Goal: Entertainment & Leisure: Consume media (video, audio)

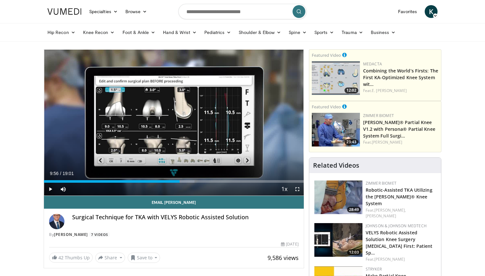
click at [212, 113] on div "20 seconds Tap to unmute" at bounding box center [174, 123] width 260 height 146
click at [294, 188] on span "Video Player" at bounding box center [297, 189] width 13 height 13
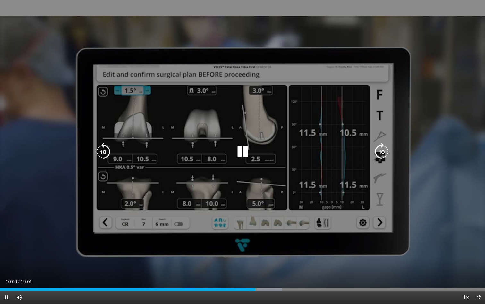
click at [103, 151] on icon "Video Player" at bounding box center [103, 152] width 18 height 18
click at [240, 151] on icon "Video Player" at bounding box center [243, 152] width 18 height 18
click at [232, 158] on div "Video Player" at bounding box center [242, 152] width 291 height 13
click at [233, 153] on div "Video Player" at bounding box center [242, 152] width 291 height 13
click at [246, 159] on icon "Video Player" at bounding box center [243, 152] width 18 height 18
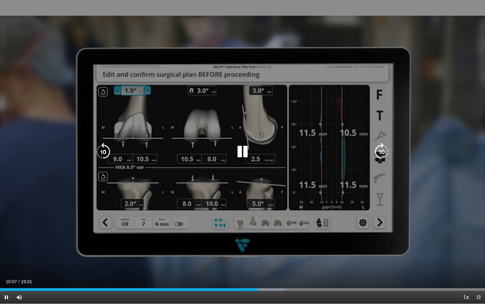
click at [107, 153] on icon "Video Player" at bounding box center [103, 152] width 18 height 18
click at [105, 152] on icon "Video Player" at bounding box center [103, 152] width 18 height 18
click at [240, 152] on icon "Video Player" at bounding box center [243, 152] width 18 height 18
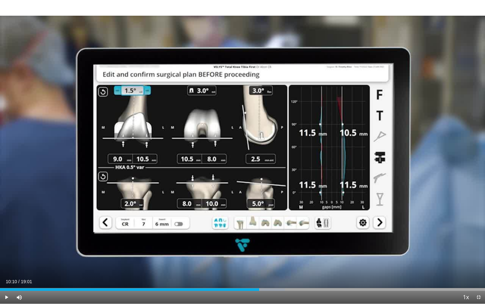
click at [240, 152] on div "20 seconds Tap to unmute" at bounding box center [242, 152] width 485 height 304
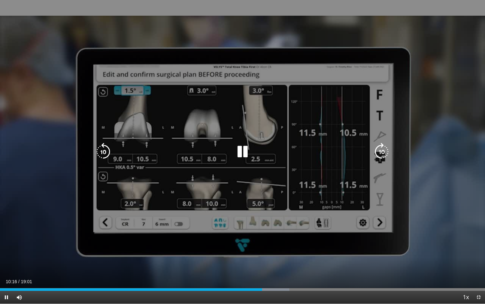
click at [250, 138] on div "20 seconds Tap to unmute" at bounding box center [242, 152] width 485 height 304
click at [243, 154] on icon "Video Player" at bounding box center [243, 152] width 18 height 18
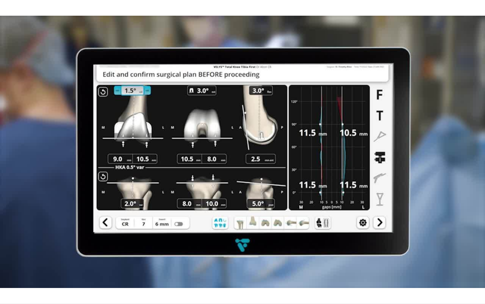
click at [243, 154] on div "20 seconds Tap to unmute" at bounding box center [242, 152] width 485 height 304
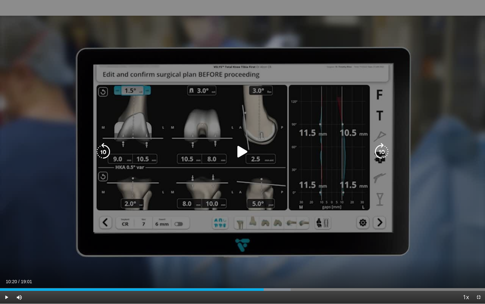
click at [244, 148] on icon "Video Player" at bounding box center [243, 152] width 18 height 18
click at [99, 154] on icon "Video Player" at bounding box center [103, 152] width 18 height 18
click at [103, 155] on icon "Video Player" at bounding box center [103, 152] width 18 height 18
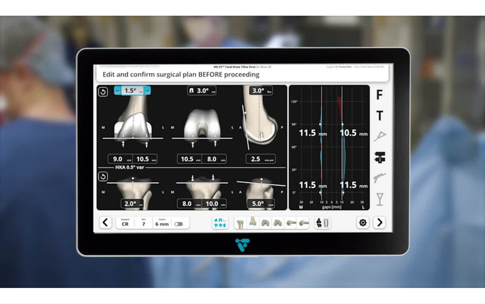
click at [240, 150] on div "10 seconds Tap to unmute" at bounding box center [242, 152] width 485 height 304
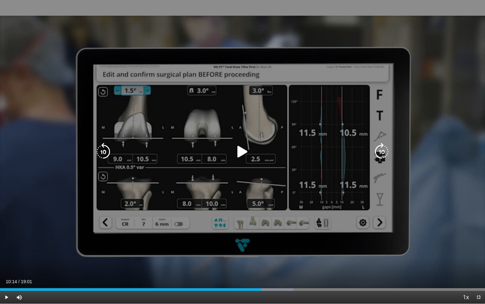
click at [245, 150] on icon "Video Player" at bounding box center [243, 152] width 18 height 18
click at [242, 151] on icon "Video Player" at bounding box center [243, 152] width 18 height 18
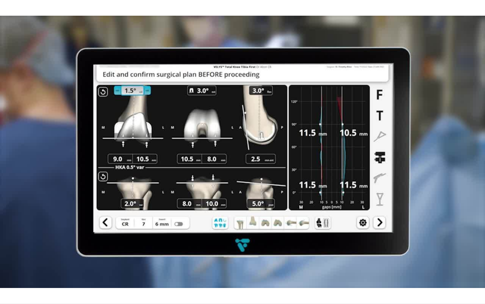
click at [242, 151] on div "10 seconds Tap to unmute" at bounding box center [242, 152] width 485 height 304
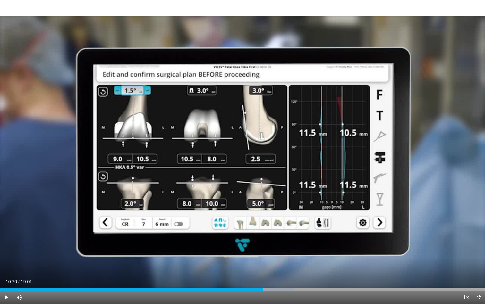
click at [242, 151] on div "10 seconds Tap to unmute" at bounding box center [242, 152] width 485 height 304
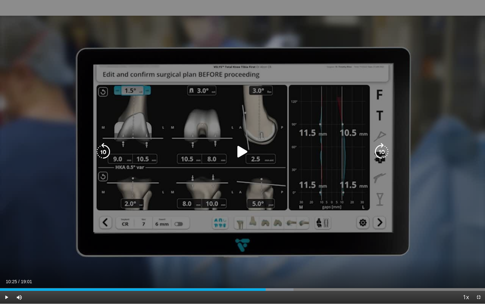
click at [243, 153] on icon "Video Player" at bounding box center [243, 152] width 18 height 18
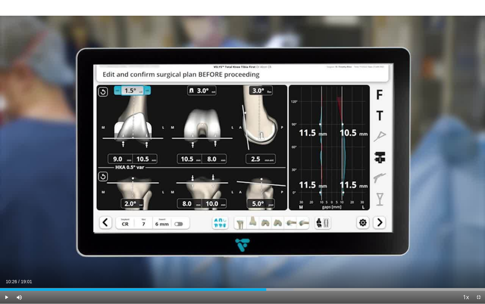
click at [243, 153] on div "10 seconds Tap to unmute" at bounding box center [242, 152] width 485 height 304
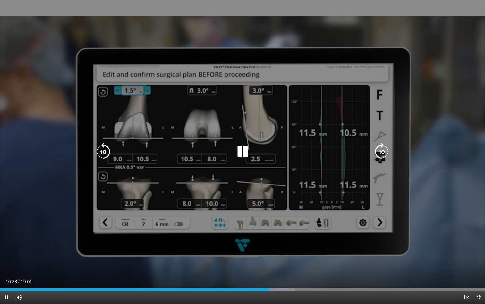
click at [240, 153] on icon "Video Player" at bounding box center [243, 152] width 18 height 18
click at [239, 150] on icon "Video Player" at bounding box center [243, 152] width 18 height 18
click at [216, 135] on div "10 seconds Tap to unmute" at bounding box center [242, 152] width 485 height 304
click at [200, 135] on div "10 seconds Tap to unmute" at bounding box center [242, 152] width 485 height 304
click at [224, 125] on div "10 seconds Tap to unmute" at bounding box center [242, 152] width 485 height 304
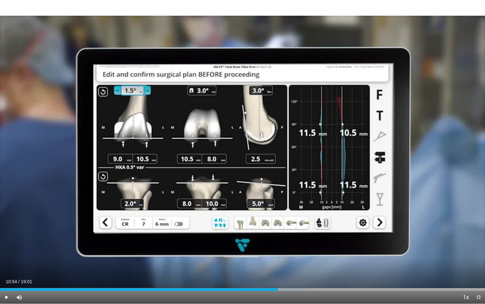
click at [199, 103] on div "10 seconds Tap to unmute" at bounding box center [242, 152] width 485 height 304
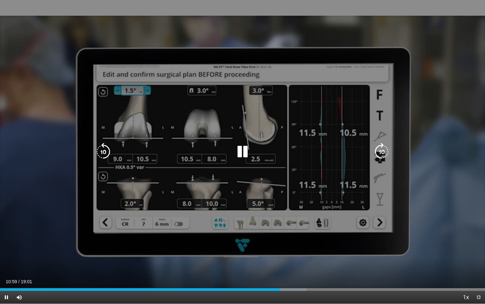
click at [239, 158] on icon "Video Player" at bounding box center [243, 152] width 18 height 18
click at [189, 149] on div "Video Player" at bounding box center [242, 152] width 291 height 13
click at [240, 149] on icon "Video Player" at bounding box center [243, 152] width 18 height 18
click at [238, 149] on icon "Video Player" at bounding box center [243, 152] width 18 height 18
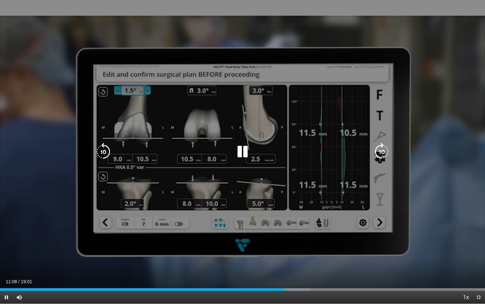
click at [239, 153] on icon "Video Player" at bounding box center [243, 152] width 18 height 18
click at [104, 155] on icon "Video Player" at bounding box center [103, 152] width 18 height 18
click at [246, 152] on icon "Video Player" at bounding box center [243, 152] width 18 height 18
click at [171, 131] on div "20 seconds Tap to unmute" at bounding box center [242, 152] width 485 height 304
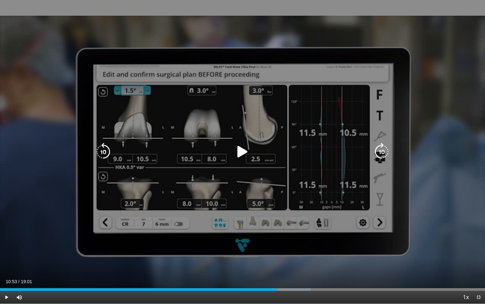
click at [233, 149] on div "Video Player" at bounding box center [242, 152] width 291 height 13
click at [240, 151] on icon "Video Player" at bounding box center [243, 152] width 18 height 18
click at [105, 154] on icon "Video Player" at bounding box center [103, 152] width 18 height 18
click at [225, 153] on div "Video Player" at bounding box center [242, 152] width 291 height 13
click at [242, 153] on icon "Video Player" at bounding box center [243, 152] width 18 height 18
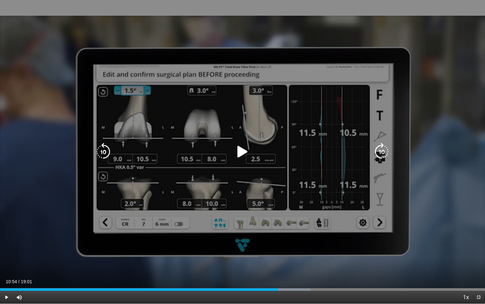
click at [243, 149] on icon "Video Player" at bounding box center [243, 152] width 18 height 18
click at [240, 159] on icon "Video Player" at bounding box center [243, 152] width 18 height 18
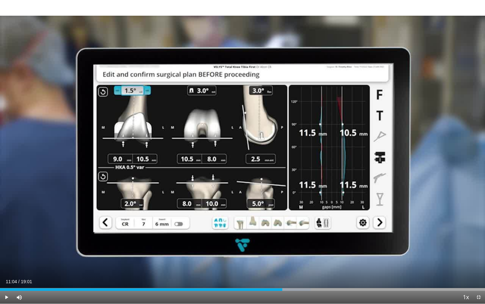
click at [240, 159] on div "10 seconds Tap to unmute" at bounding box center [242, 152] width 485 height 304
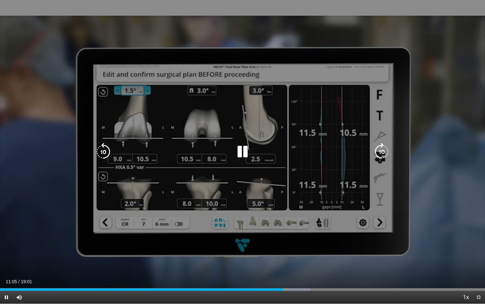
click at [244, 149] on icon "Video Player" at bounding box center [243, 152] width 18 height 18
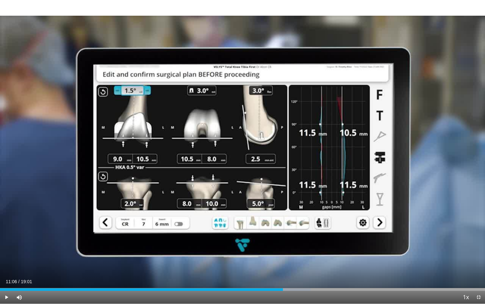
click at [244, 149] on div "10 seconds Tap to unmute" at bounding box center [242, 152] width 485 height 304
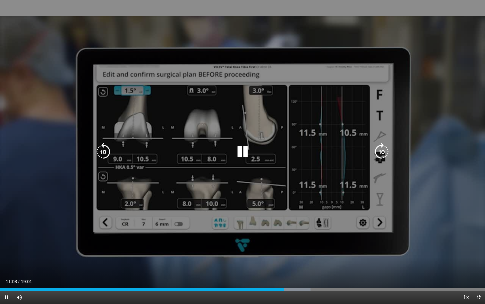
click at [132, 94] on div "10 seconds Tap to unmute" at bounding box center [242, 152] width 485 height 304
click at [245, 152] on icon "Video Player" at bounding box center [243, 152] width 18 height 18
click at [145, 145] on div "10 seconds Tap to unmute" at bounding box center [242, 152] width 485 height 304
click at [141, 147] on div "Video Player" at bounding box center [242, 152] width 291 height 13
click at [241, 151] on icon "Video Player" at bounding box center [243, 152] width 18 height 18
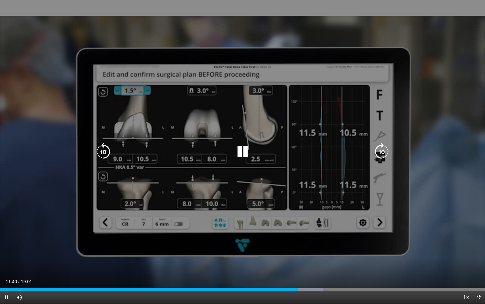
click at [239, 157] on icon "Video Player" at bounding box center [243, 152] width 18 height 18
click at [239, 156] on icon "Video Player" at bounding box center [243, 152] width 18 height 18
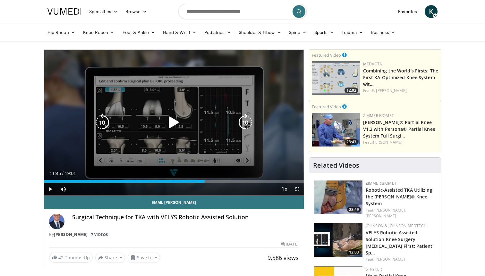
click at [243, 99] on div "10 seconds Tap to unmute" at bounding box center [174, 123] width 260 height 146
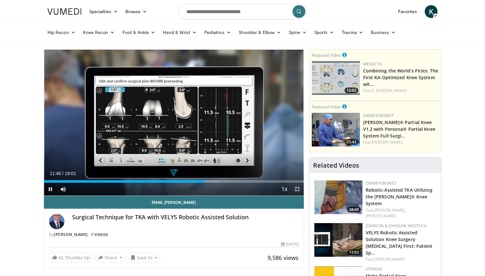
click at [300, 189] on span "Video Player" at bounding box center [297, 189] width 13 height 13
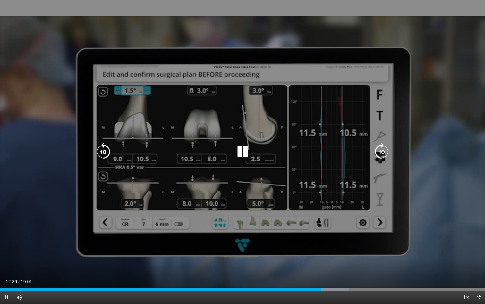
click at [102, 149] on icon "Video Player" at bounding box center [103, 152] width 18 height 18
click at [249, 159] on icon "Video Player" at bounding box center [243, 152] width 18 height 18
click at [239, 152] on icon "Video Player" at bounding box center [243, 152] width 18 height 18
click at [310, 176] on div "20 seconds Tap to unmute" at bounding box center [242, 152] width 485 height 304
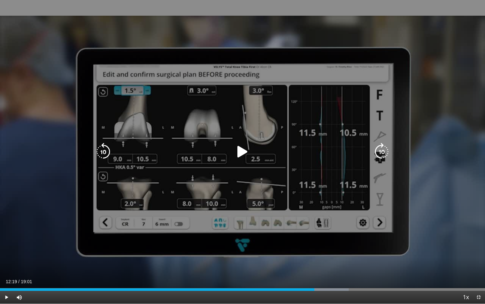
click at [241, 145] on icon "Video Player" at bounding box center [243, 152] width 18 height 18
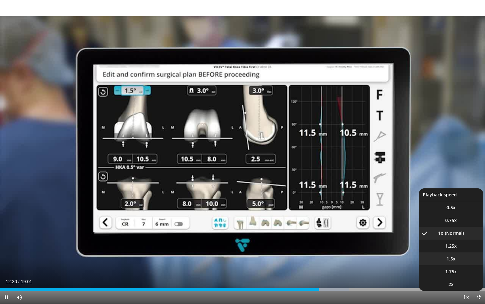
click at [454, 257] on span "1.5x" at bounding box center [450, 259] width 9 height 6
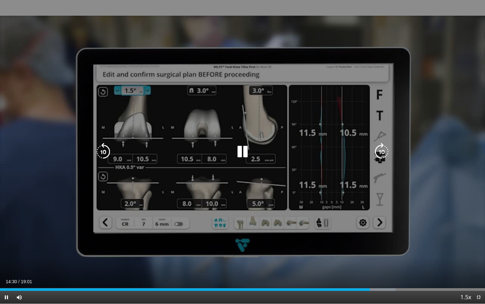
click at [299, 157] on div "20 seconds Tap to unmute" at bounding box center [242, 152] width 485 height 304
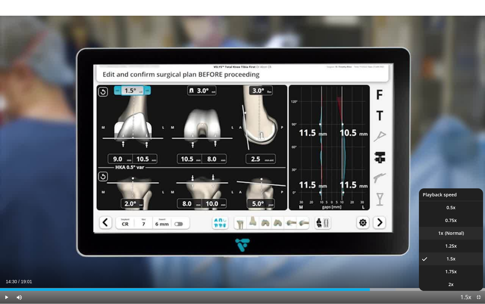
click at [454, 235] on li "1x" at bounding box center [451, 233] width 64 height 13
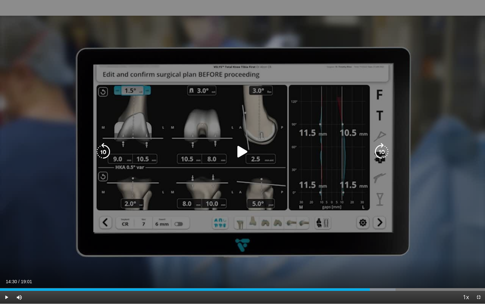
click at [237, 154] on icon "Video Player" at bounding box center [243, 152] width 18 height 18
click at [310, 139] on div "20 seconds Tap to unmute" at bounding box center [242, 152] width 485 height 304
click at [308, 134] on div "20 seconds Tap to unmute" at bounding box center [242, 152] width 485 height 304
click at [239, 136] on div "20 seconds Tap to unmute" at bounding box center [242, 152] width 485 height 304
click at [236, 155] on icon "Video Player" at bounding box center [243, 152] width 18 height 18
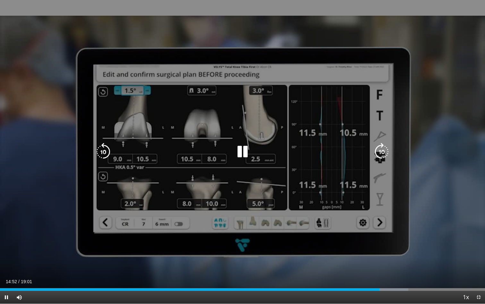
click at [356, 200] on div "20 seconds Tap to unmute" at bounding box center [242, 152] width 485 height 304
click at [245, 151] on icon "Video Player" at bounding box center [243, 152] width 18 height 18
click at [317, 142] on div "20 seconds Tap to unmute" at bounding box center [242, 152] width 485 height 304
click at [242, 149] on icon "Video Player" at bounding box center [243, 152] width 18 height 18
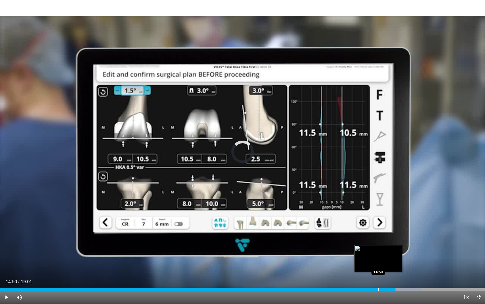
click at [378, 276] on div "Loaded : 86.81% 15:30 14:50" at bounding box center [242, 288] width 485 height 6
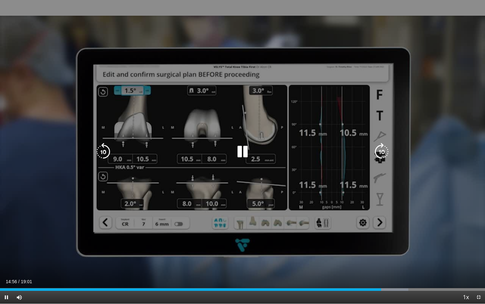
click at [243, 148] on icon "Video Player" at bounding box center [243, 152] width 18 height 18
click at [233, 152] on div "Video Player" at bounding box center [242, 152] width 291 height 13
click at [243, 152] on icon "Video Player" at bounding box center [243, 152] width 18 height 18
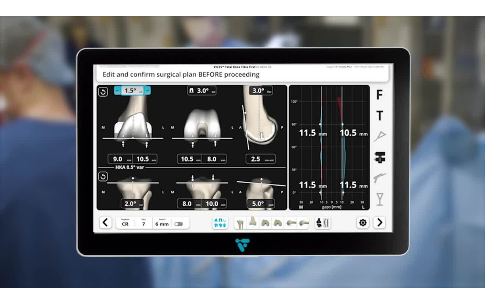
click at [243, 152] on div "20 seconds Tap to unmute" at bounding box center [242, 152] width 485 height 304
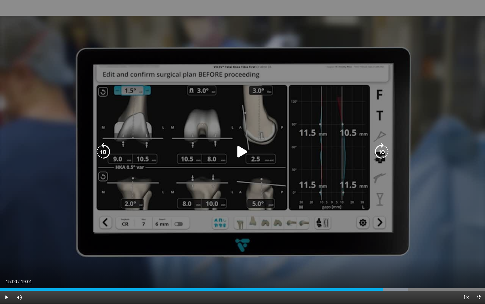
click at [244, 152] on icon "Video Player" at bounding box center [243, 152] width 18 height 18
click at [372, 149] on div "Video Player" at bounding box center [242, 152] width 291 height 13
click at [379, 149] on icon "Video Player" at bounding box center [382, 152] width 18 height 18
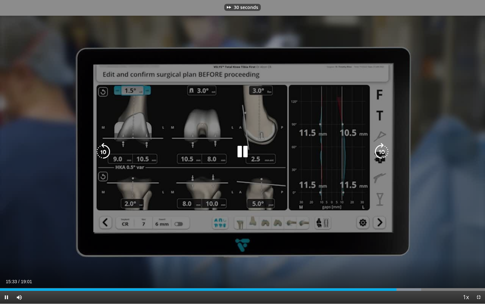
click at [379, 149] on icon "Video Player" at bounding box center [382, 152] width 18 height 18
click at [379, 149] on div "40 seconds Tap to unmute" at bounding box center [242, 152] width 485 height 304
click at [251, 149] on div "Video Player" at bounding box center [242, 152] width 291 height 13
click at [239, 155] on icon "Video Player" at bounding box center [243, 152] width 18 height 18
click at [101, 155] on icon "Video Player" at bounding box center [103, 152] width 18 height 18
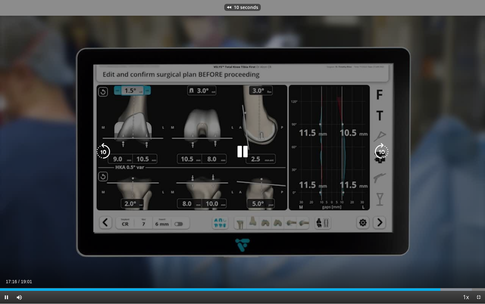
click at [101, 155] on icon "Video Player" at bounding box center [103, 152] width 18 height 18
click at [193, 160] on div "20 seconds Tap to unmute" at bounding box center [242, 152] width 485 height 304
click at [244, 146] on icon "Video Player" at bounding box center [243, 152] width 18 height 18
click at [103, 146] on icon "Video Player" at bounding box center [103, 152] width 18 height 18
click at [319, 193] on div "10 seconds Tap to unmute" at bounding box center [242, 152] width 485 height 304
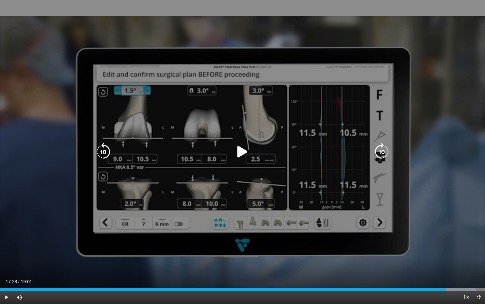
click at [241, 148] on icon "Video Player" at bounding box center [243, 152] width 18 height 18
click at [241, 148] on div "10 seconds Tap to unmute" at bounding box center [242, 152] width 485 height 304
click at [241, 148] on icon "Video Player" at bounding box center [243, 152] width 18 height 18
click at [243, 148] on icon "Video Player" at bounding box center [243, 152] width 18 height 18
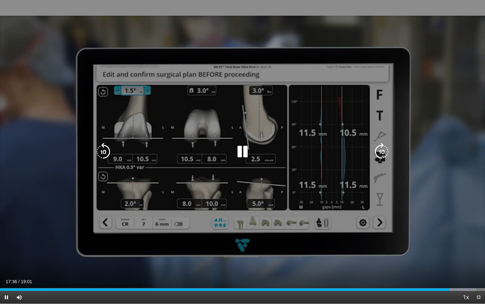
click at [173, 142] on div "10 seconds Tap to unmute" at bounding box center [242, 152] width 485 height 304
click at [186, 140] on div "10 seconds Tap to unmute" at bounding box center [242, 152] width 485 height 304
click at [102, 149] on icon "Video Player" at bounding box center [103, 152] width 18 height 18
click at [430, 176] on div "20 seconds Tap to unmute" at bounding box center [242, 152] width 485 height 304
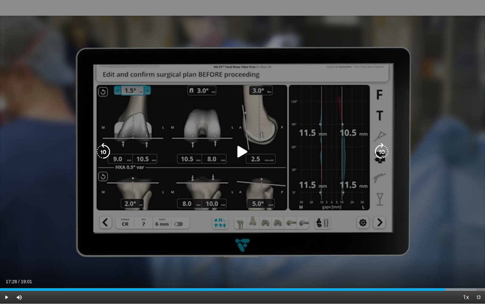
click at [249, 153] on icon "Video Player" at bounding box center [243, 152] width 18 height 18
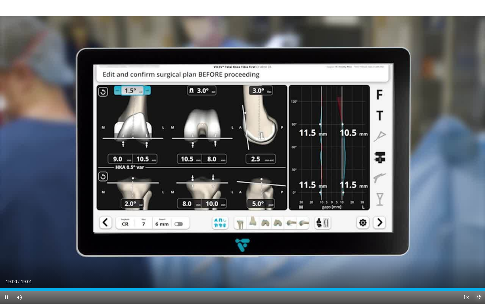
click at [480, 276] on span "Video Player" at bounding box center [478, 297] width 13 height 13
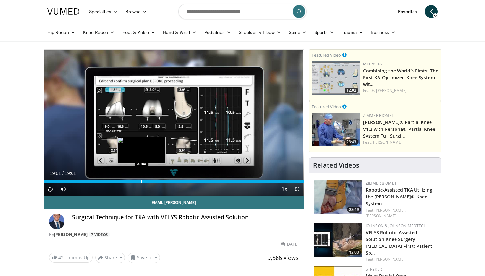
click at [142, 180] on div "Loaded : 100.00% 19:01 07:08" at bounding box center [174, 180] width 260 height 6
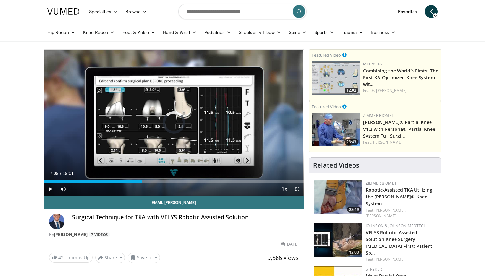
click at [168, 181] on div "Progress Bar" at bounding box center [168, 181] width 1 height 3
click at [163, 182] on div "Progress Bar" at bounding box center [163, 181] width 1 height 3
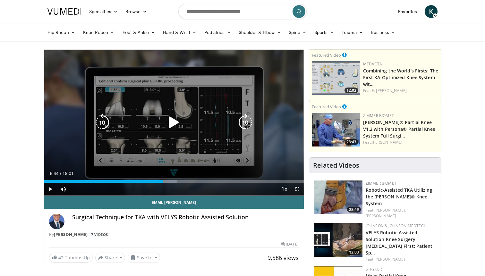
click at [174, 115] on icon "Video Player" at bounding box center [174, 123] width 18 height 18
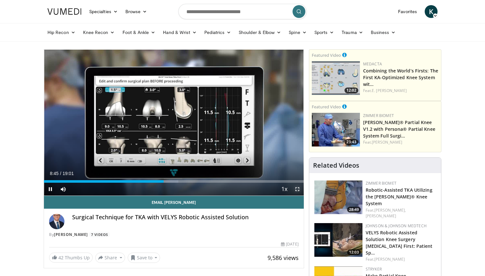
click at [291, 187] on span "Video Player" at bounding box center [297, 189] width 13 height 13
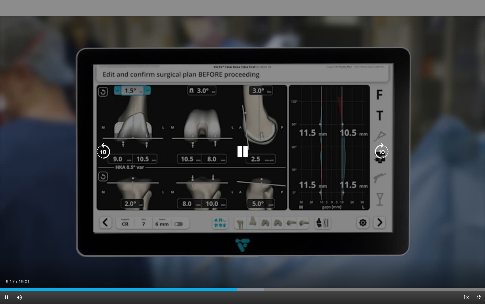
click at [245, 154] on icon "Video Player" at bounding box center [243, 152] width 18 height 18
click at [231, 162] on div "20 seconds Tap to unmute" at bounding box center [242, 152] width 485 height 304
click at [103, 156] on icon "Video Player" at bounding box center [103, 152] width 18 height 18
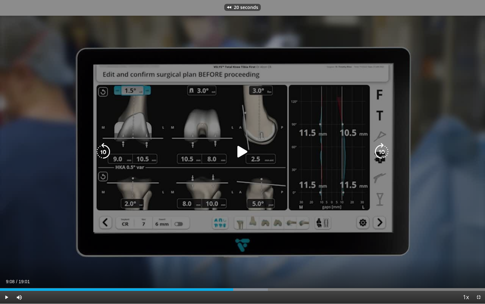
click at [223, 155] on div "Video Player" at bounding box center [242, 152] width 291 height 13
click at [235, 156] on icon "Video Player" at bounding box center [243, 152] width 18 height 18
click at [105, 148] on icon "Video Player" at bounding box center [103, 152] width 18 height 18
click at [107, 148] on icon "Video Player" at bounding box center [103, 152] width 18 height 18
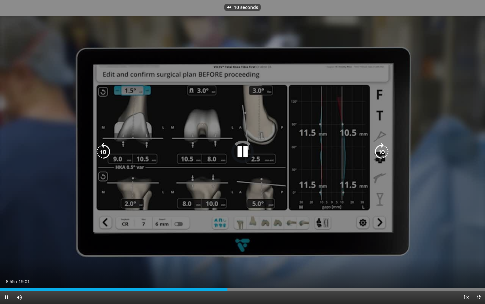
click at [107, 148] on icon "Video Player" at bounding box center [103, 152] width 18 height 18
click at [110, 150] on icon "Video Player" at bounding box center [103, 152] width 18 height 18
click at [476, 134] on div "20 seconds Tap to unmute" at bounding box center [242, 152] width 485 height 304
click at [473, 135] on div "20 seconds Tap to unmute" at bounding box center [242, 152] width 485 height 304
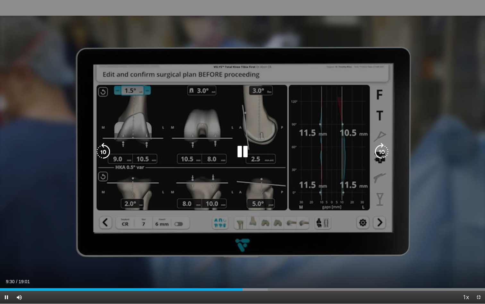
click at [253, 146] on div "Video Player" at bounding box center [242, 152] width 291 height 13
click at [246, 149] on icon "Video Player" at bounding box center [243, 152] width 18 height 18
click at [235, 141] on div "20 seconds Tap to unmute" at bounding box center [242, 152] width 485 height 304
click at [243, 156] on icon "Video Player" at bounding box center [243, 152] width 18 height 18
click at [236, 148] on icon "Video Player" at bounding box center [243, 152] width 18 height 18
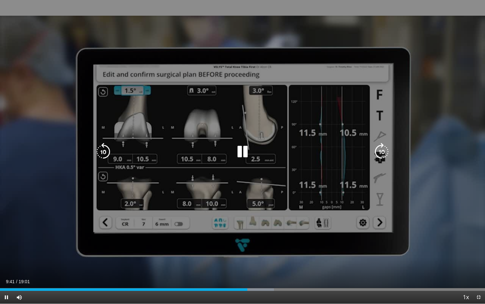
click at [102, 149] on icon "Video Player" at bounding box center [103, 152] width 18 height 18
click at [318, 180] on div "10 seconds Tap to unmute" at bounding box center [242, 152] width 485 height 304
click at [309, 130] on div "10 seconds Tap to unmute" at bounding box center [242, 152] width 485 height 304
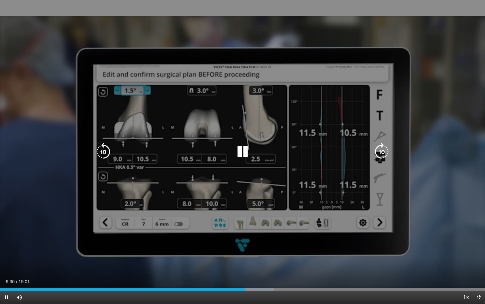
click at [316, 189] on div "10 seconds Tap to unmute" at bounding box center [242, 152] width 485 height 304
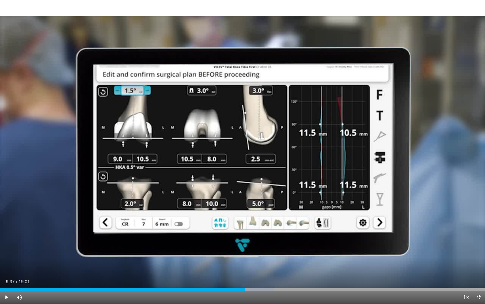
click at [316, 189] on div "10 seconds Tap to unmute" at bounding box center [242, 152] width 485 height 304
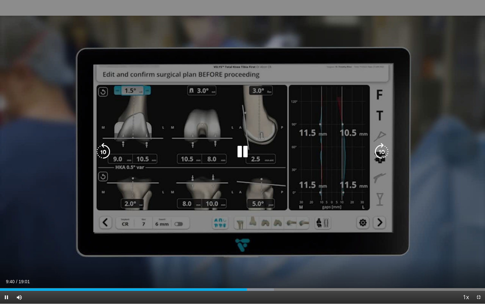
click at [177, 122] on div "10 seconds Tap to unmute" at bounding box center [242, 152] width 485 height 304
click at [142, 137] on div "10 seconds Tap to unmute" at bounding box center [242, 152] width 485 height 304
click at [312, 192] on div "10 seconds Tap to unmute" at bounding box center [242, 152] width 485 height 304
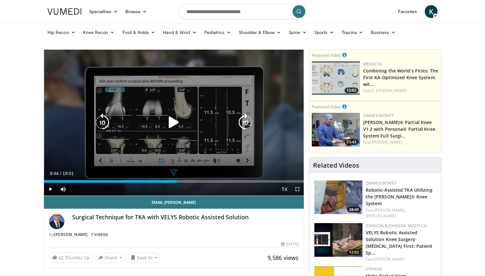
click at [169, 116] on icon "Video Player" at bounding box center [174, 123] width 18 height 18
click at [104, 122] on icon "Video Player" at bounding box center [102, 123] width 18 height 18
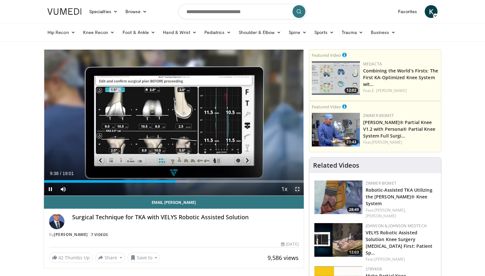
click at [300, 190] on span "Video Player" at bounding box center [297, 189] width 13 height 13
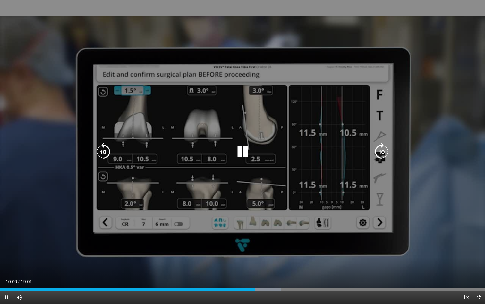
click at [241, 150] on icon "Video Player" at bounding box center [243, 152] width 18 height 18
click at [241, 154] on icon "Video Player" at bounding box center [243, 152] width 18 height 18
click at [246, 153] on icon "Video Player" at bounding box center [243, 152] width 18 height 18
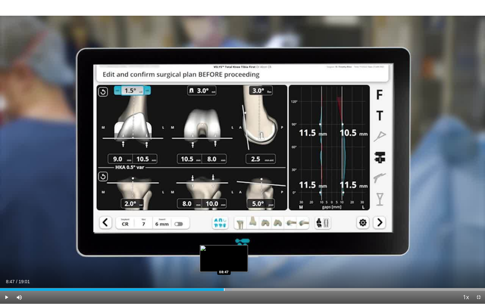
click at [224, 276] on div "Progress Bar" at bounding box center [224, 290] width 1 height 3
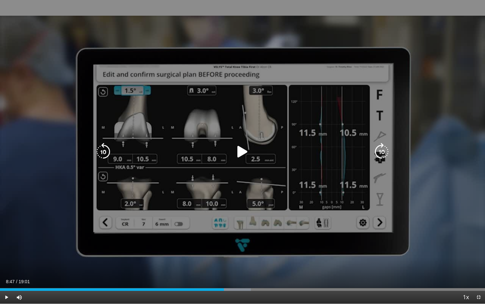
click at [245, 143] on icon "Video Player" at bounding box center [243, 152] width 18 height 18
click at [104, 157] on icon "Video Player" at bounding box center [103, 152] width 18 height 18
click at [236, 151] on icon "Video Player" at bounding box center [243, 152] width 18 height 18
click at [239, 152] on icon "Video Player" at bounding box center [243, 152] width 18 height 18
click at [100, 151] on icon "Video Player" at bounding box center [103, 152] width 18 height 18
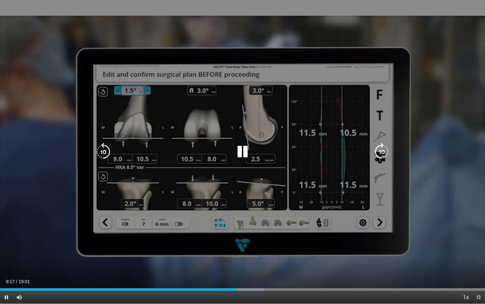
click at [383, 154] on icon "Video Player" at bounding box center [382, 152] width 18 height 18
click at [105, 153] on icon "Video Player" at bounding box center [103, 152] width 18 height 18
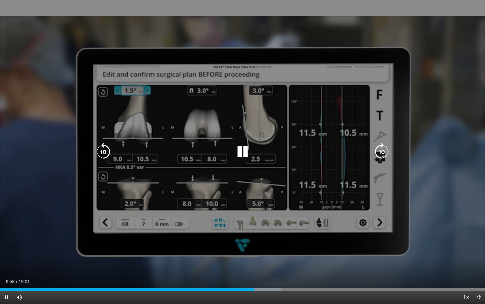
click at [190, 141] on div "10 seconds Tap to unmute" at bounding box center [242, 152] width 485 height 304
click at [136, 162] on div "10 seconds Tap to unmute" at bounding box center [242, 152] width 485 height 304
click at [89, 157] on div "10 seconds Tap to unmute" at bounding box center [242, 152] width 485 height 304
click at [242, 152] on icon "Video Player" at bounding box center [243, 152] width 18 height 18
click at [111, 153] on icon "Video Player" at bounding box center [103, 152] width 18 height 18
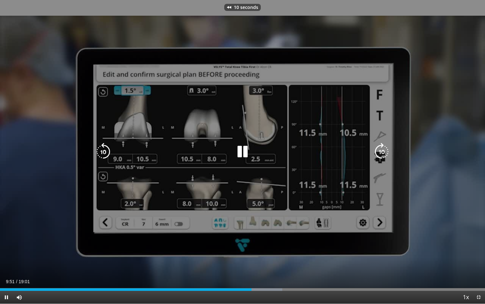
click at [252, 140] on div "10 seconds Tap to unmute" at bounding box center [242, 152] width 485 height 304
click at [240, 109] on div "10 seconds Tap to unmute" at bounding box center [242, 152] width 485 height 304
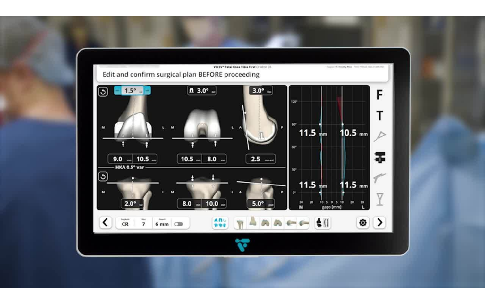
click at [240, 109] on div "10 seconds Tap to unmute" at bounding box center [242, 152] width 485 height 304
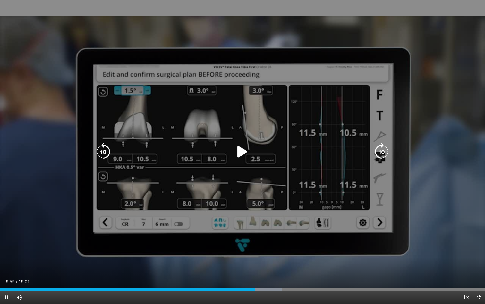
click at [179, 145] on div "10 seconds Tap to unmute" at bounding box center [242, 152] width 485 height 304
click at [108, 151] on icon "Video Player" at bounding box center [103, 152] width 18 height 18
click at [241, 149] on icon "Video Player" at bounding box center [243, 152] width 18 height 18
click at [240, 147] on icon "Video Player" at bounding box center [243, 152] width 18 height 18
click at [105, 179] on div "10 seconds Tap to unmute" at bounding box center [242, 152] width 485 height 304
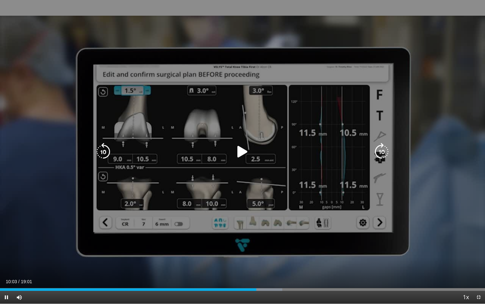
click at [237, 147] on icon "Video Player" at bounding box center [243, 152] width 18 height 18
click at [106, 150] on icon "Video Player" at bounding box center [103, 152] width 18 height 18
click at [253, 117] on div "10 seconds Tap to unmute" at bounding box center [242, 152] width 485 height 304
click at [239, 152] on icon "Video Player" at bounding box center [243, 152] width 18 height 18
click at [102, 157] on icon "Video Player" at bounding box center [103, 152] width 18 height 18
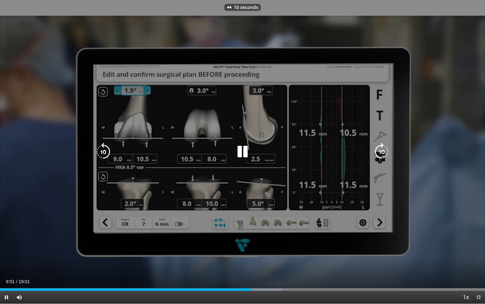
click at [198, 138] on div "10 seconds Tap to unmute" at bounding box center [242, 152] width 485 height 304
click at [241, 154] on icon "Video Player" at bounding box center [243, 152] width 18 height 18
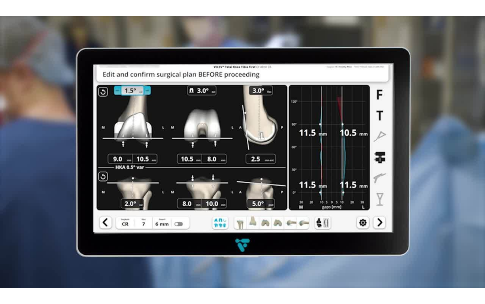
click at [241, 154] on div "10 seconds Tap to unmute" at bounding box center [242, 152] width 485 height 304
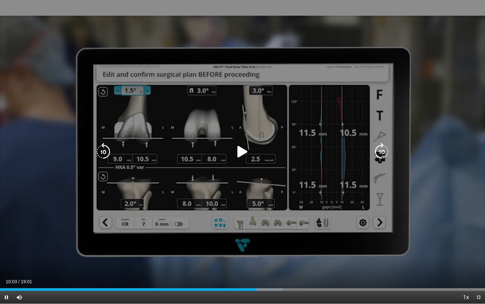
click at [254, 156] on div "Video Player" at bounding box center [242, 152] width 291 height 13
click at [247, 155] on icon "Video Player" at bounding box center [243, 152] width 18 height 18
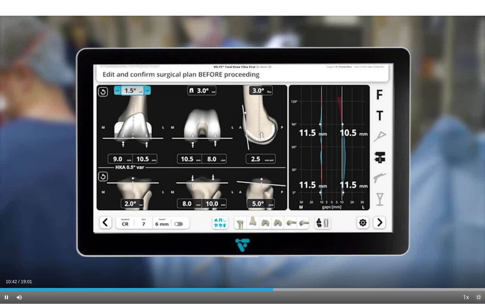
click at [478, 276] on span "Video Player" at bounding box center [478, 297] width 13 height 13
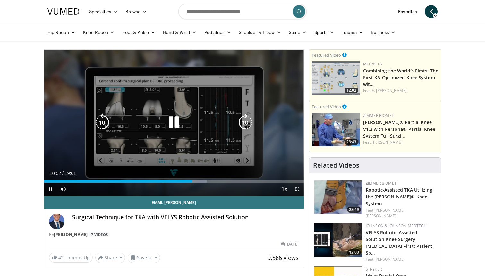
click at [174, 120] on icon "Video Player" at bounding box center [174, 123] width 18 height 18
